Goal: Book appointment/travel/reservation

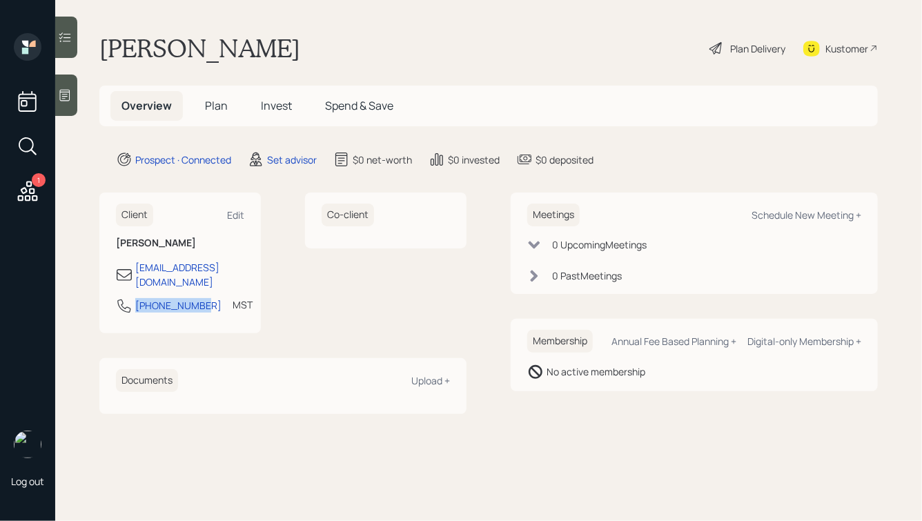
drag, startPoint x: 203, startPoint y: 291, endPoint x: 129, endPoint y: 291, distance: 74.5
click at [129, 297] on div "[PHONE_NUMBER] MST Currently 9:53 AM" at bounding box center [180, 309] width 128 height 25
copy div "[PHONE_NUMBER]"
click at [794, 210] on div "Schedule New Meeting +" at bounding box center [806, 214] width 110 height 13
select select "round-[PERSON_NAME]"
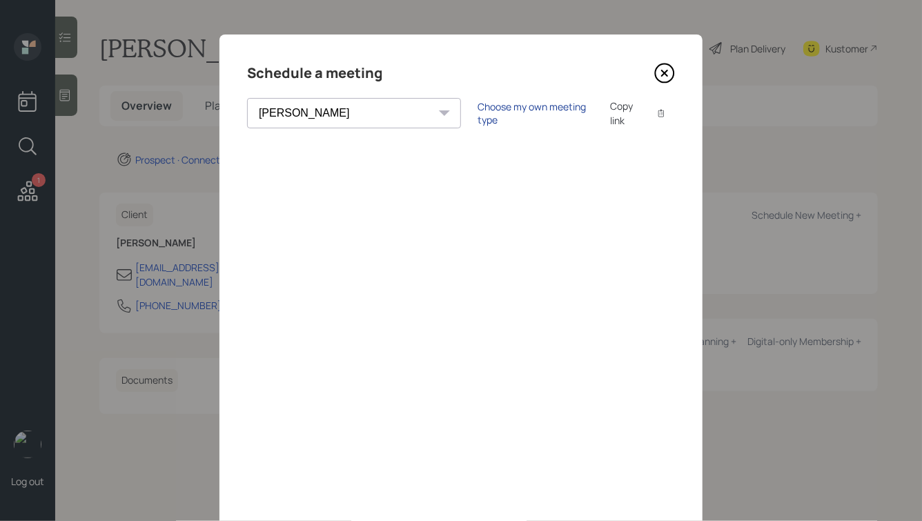
click at [477, 114] on div "Choose my own meeting type" at bounding box center [535, 113] width 116 height 26
click at [656, 72] on icon at bounding box center [664, 73] width 21 height 21
